Goal: Information Seeking & Learning: Understand process/instructions

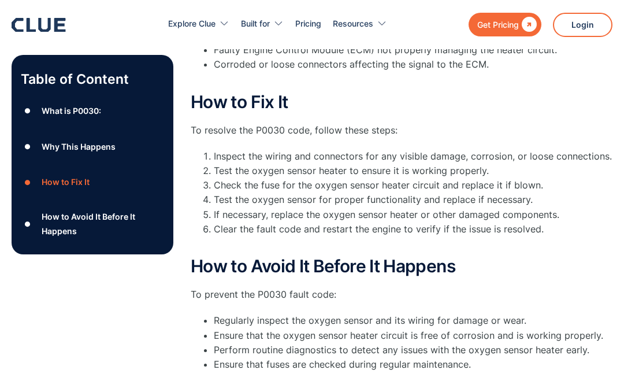
scroll to position [459, 0]
click at [65, 184] on div "How to Fix It" at bounding box center [66, 182] width 48 height 14
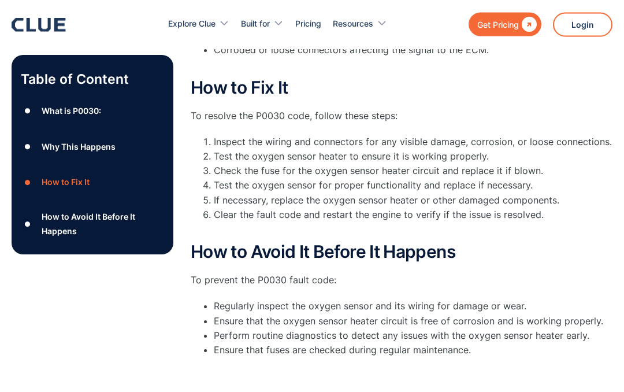
scroll to position [475, 0]
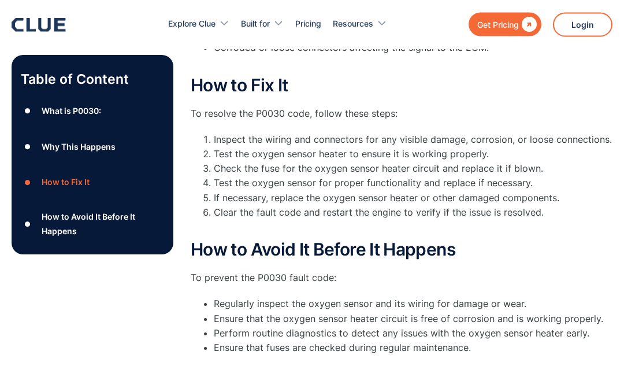
click at [58, 150] on div "Why This Happens" at bounding box center [79, 146] width 74 height 14
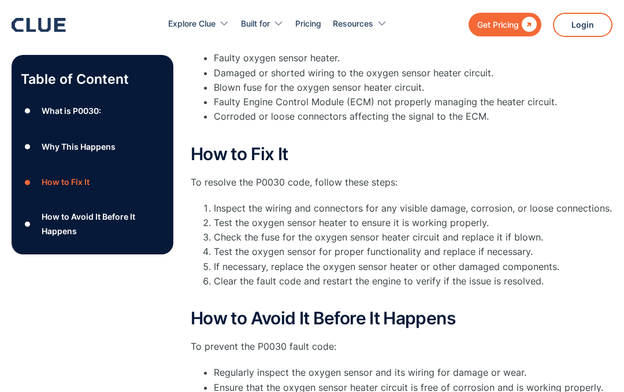
scroll to position [326, 0]
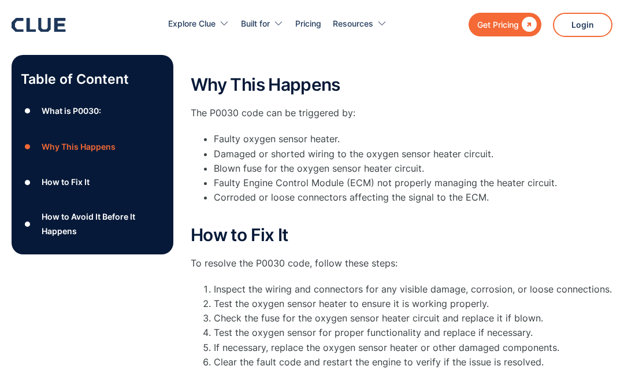
click at [60, 111] on div "What is P0030:" at bounding box center [71, 110] width 59 height 14
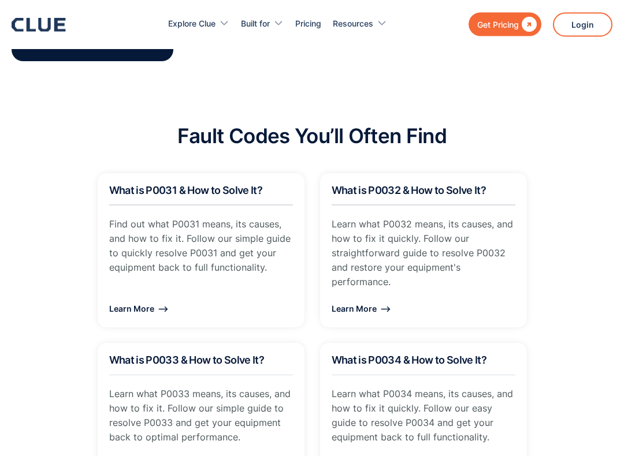
scroll to position [799, 0]
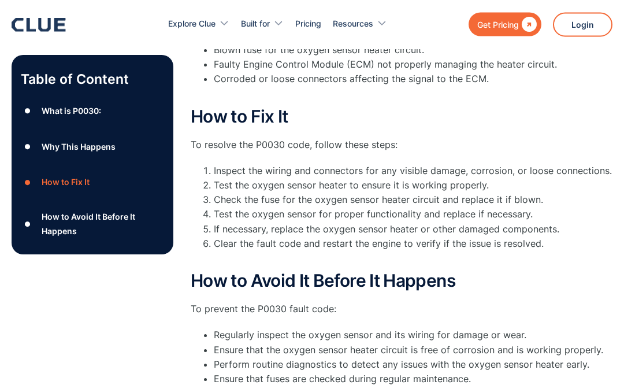
scroll to position [459, 0]
